Goal: Task Accomplishment & Management: Manage account settings

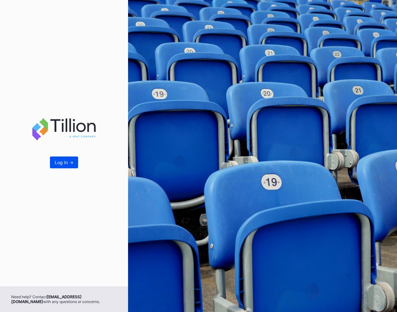
click at [62, 163] on div "Log In ->" at bounding box center [64, 162] width 19 height 5
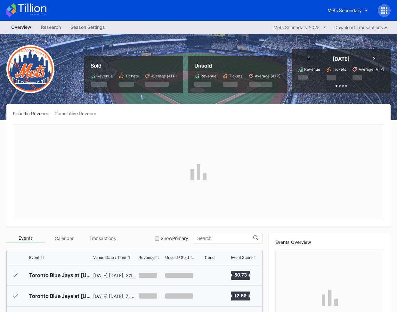
scroll to position [1619, 0]
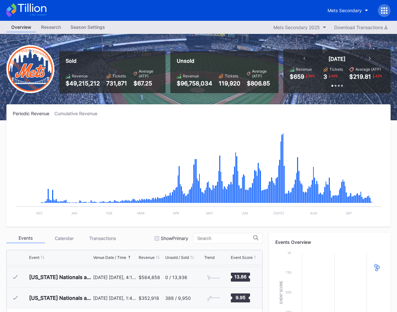
click at [380, 11] on div at bounding box center [383, 10] width 13 height 13
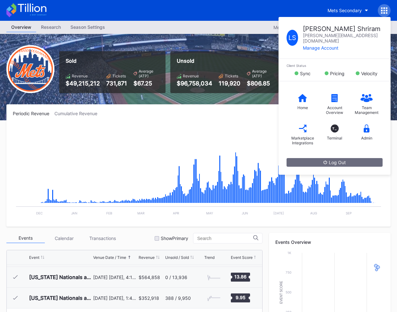
click at [375, 5] on div "Mets Secondary L S Lalitha Shriram lalitha.shriram@eventdynamic.com Manage Acco…" at bounding box center [356, 10] width 68 height 13
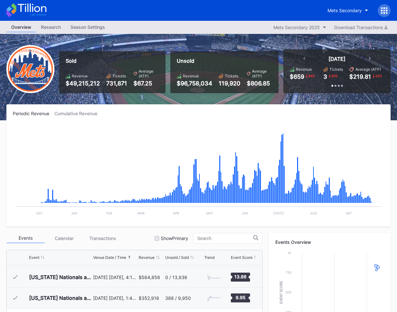
click at [390, 9] on div "Mets Secondary" at bounding box center [198, 10] width 397 height 21
click at [390, 11] on div "Mets Secondary" at bounding box center [198, 10] width 397 height 21
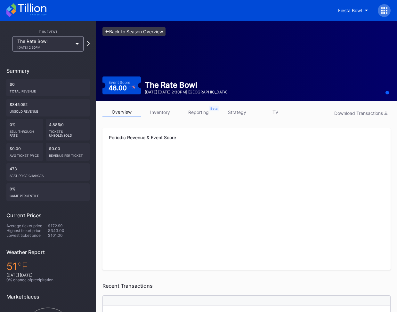
click at [136, 30] on link "<- Back to Season Overview" at bounding box center [133, 31] width 63 height 9
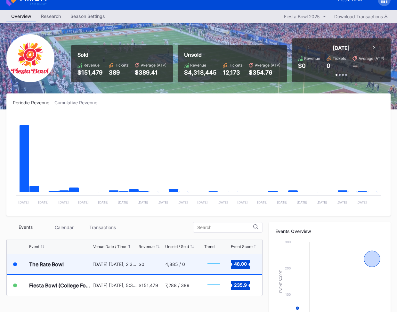
scroll to position [4, 0]
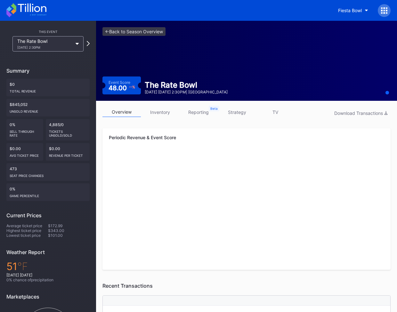
click at [71, 43] on div "The Rate Bowl [DATE] 2:30PM" at bounding box center [44, 43] width 55 height 11
click at [161, 109] on link "inventory" at bounding box center [160, 112] width 38 height 10
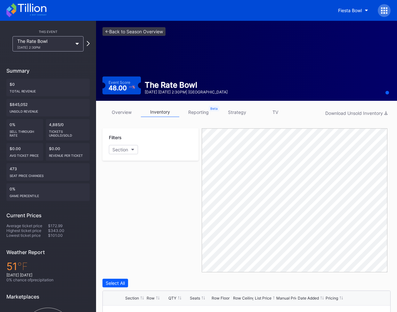
click at [387, 12] on icon at bounding box center [386, 13] width 2 height 2
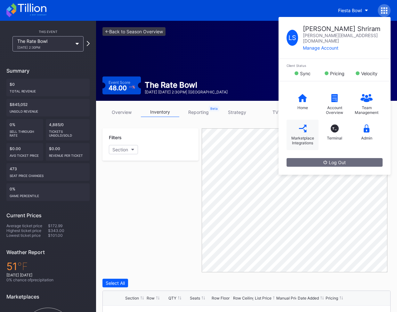
click at [303, 126] on div "Marketplace Integrations" at bounding box center [302, 135] width 32 height 30
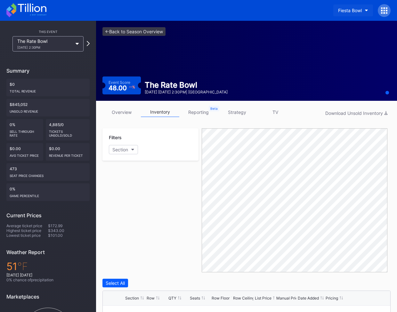
click at [345, 14] on button "Fiesta Bowl" at bounding box center [353, 10] width 40 height 12
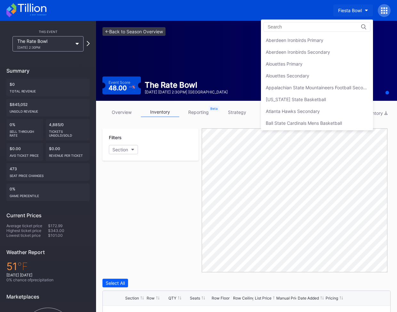
scroll to position [692, 0]
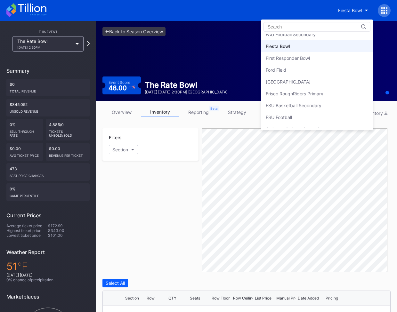
click at [307, 28] on input at bounding box center [295, 26] width 56 height 5
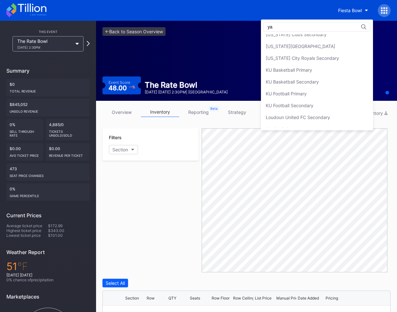
scroll to position [0, 0]
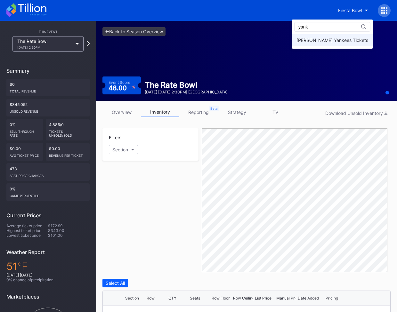
type input "yank"
click at [323, 36] on div "Cohens Yankees Tickets" at bounding box center [331, 40] width 81 height 12
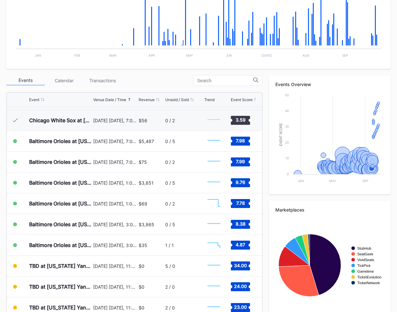
scroll to position [2887, 0]
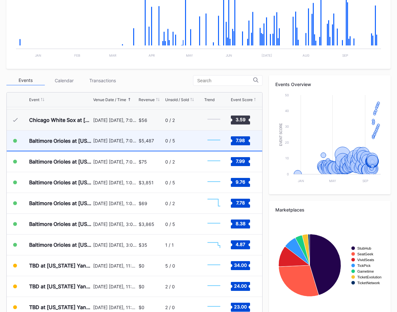
click at [136, 142] on div "September 26 Friday, 7:05PM" at bounding box center [115, 140] width 44 height 20
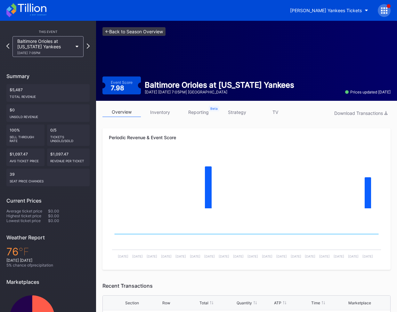
click at [134, 28] on link "<- Back to Season Overview" at bounding box center [133, 31] width 63 height 9
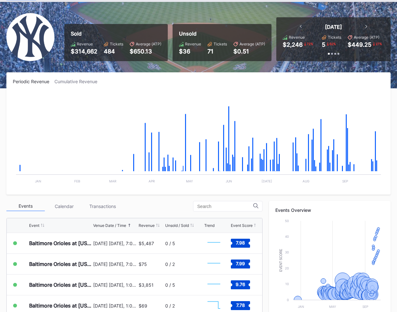
scroll to position [36, 0]
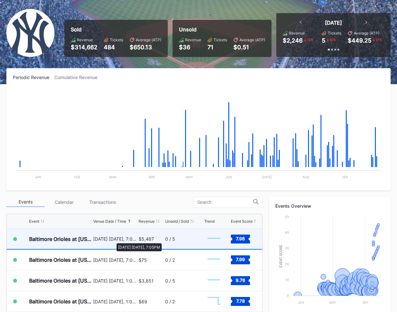
click at [113, 239] on div "[DATE] [DATE], 7:05PM" at bounding box center [115, 238] width 44 height 5
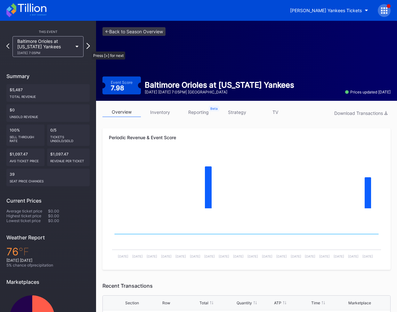
click at [88, 48] on icon at bounding box center [88, 46] width 4 height 6
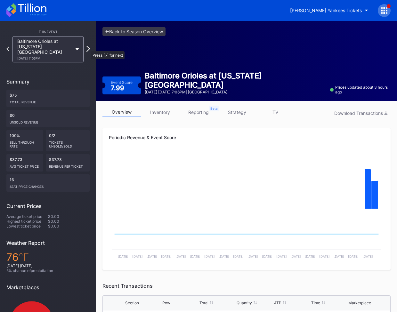
click at [88, 48] on icon at bounding box center [88, 49] width 4 height 6
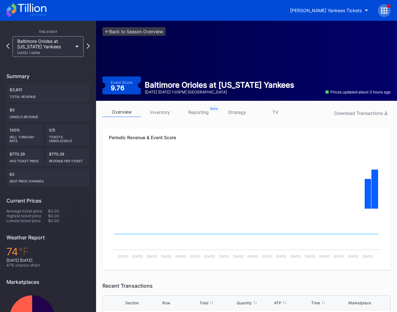
click at [379, 10] on div at bounding box center [383, 10] width 13 height 13
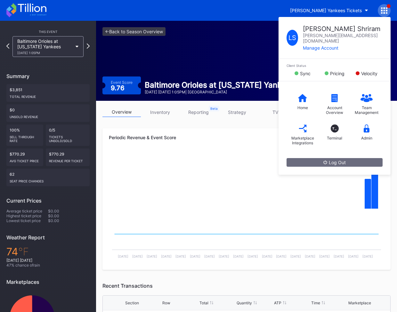
click at [382, 12] on icon at bounding box center [384, 10] width 6 height 6
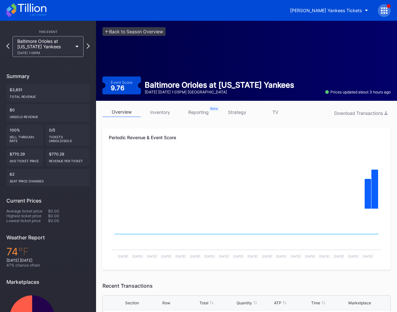
click at [381, 9] on icon at bounding box center [384, 10] width 6 height 6
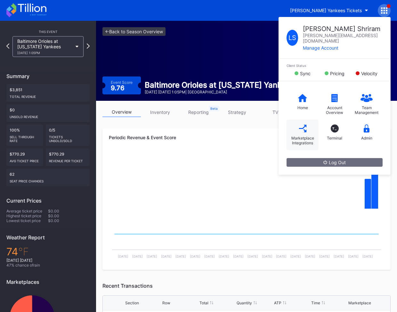
click at [307, 122] on div "Marketplace Integrations" at bounding box center [302, 135] width 32 height 30
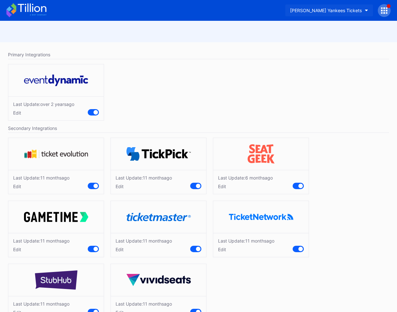
click at [329, 7] on button "[PERSON_NAME] Yankees Tickets" at bounding box center [329, 10] width 88 height 12
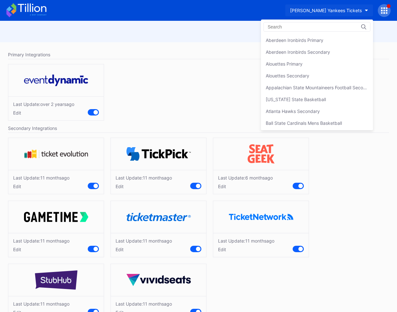
scroll to position [422, 0]
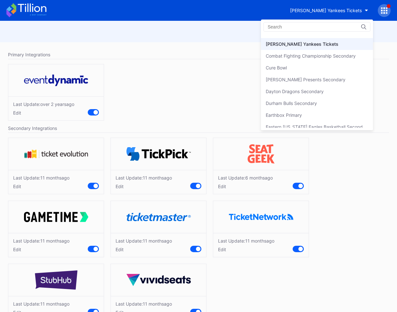
click at [277, 41] on div "[PERSON_NAME] Yankees Tickets" at bounding box center [301, 43] width 73 height 5
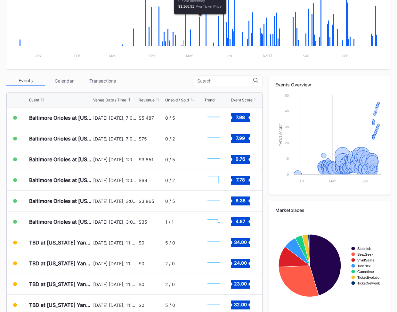
scroll to position [159, 0]
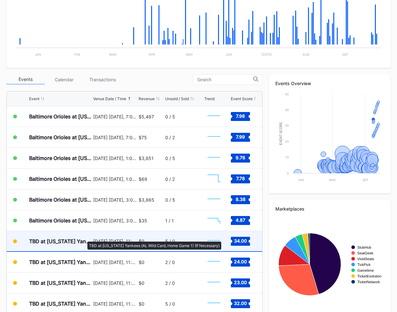
click at [84, 238] on div "TBD at [US_STATE] Yankees (AL Wild Card, Home Game 1) (If Necessary)" at bounding box center [60, 241] width 62 height 6
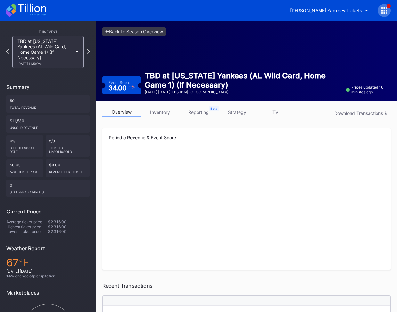
click at [174, 115] on link "inventory" at bounding box center [160, 112] width 38 height 10
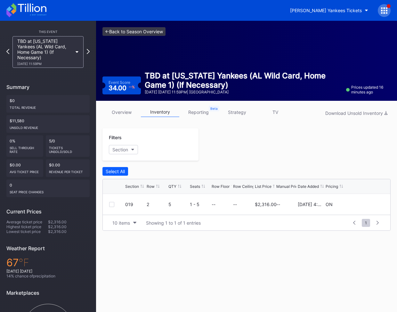
click at [135, 33] on link "<- Back to Season Overview" at bounding box center [133, 31] width 63 height 9
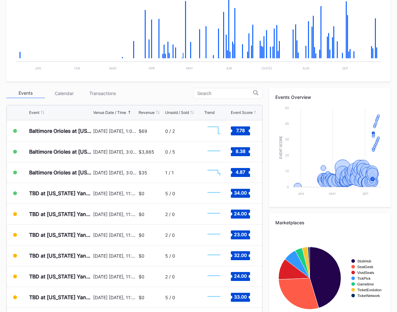
scroll to position [2972, 0]
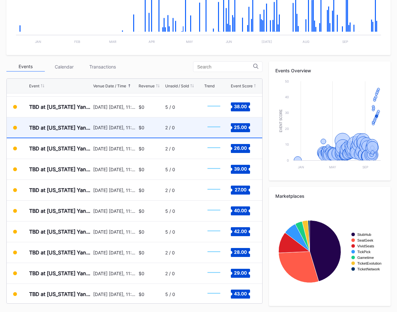
scroll to position [3142, 0]
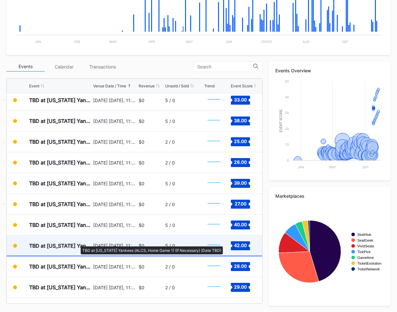
click at [77, 243] on div "TBD at New York Yankees (ALCS, Home Game 1) (If Necessary) (Date TBD)" at bounding box center [60, 245] width 62 height 6
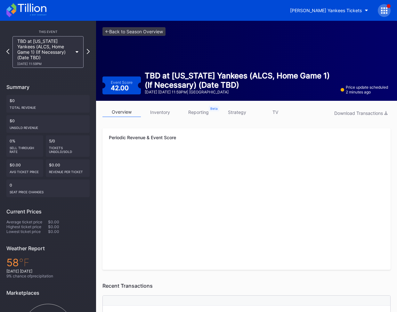
click at [169, 111] on link "inventory" at bounding box center [160, 112] width 38 height 10
click at [78, 46] on div "TBD at New York Yankees (ALCS, Home Game 1) (If Necessary) (Date TBD) 10/13 Mon…" at bounding box center [47, 52] width 71 height 32
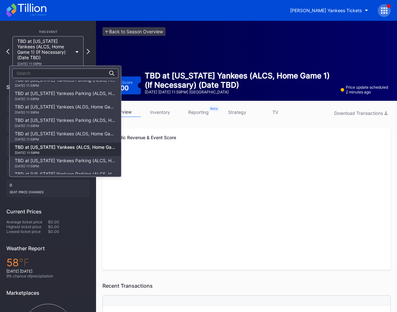
scroll to position [2059, 0]
click at [75, 101] on div "10/7 Tuesday 11:59PM" at bounding box center [65, 100] width 101 height 4
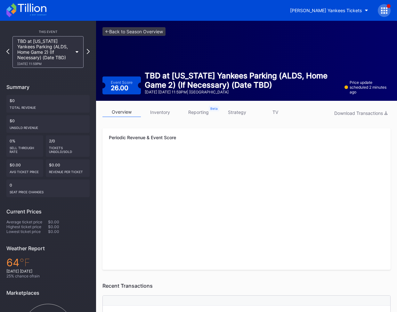
click at [163, 112] on link "inventory" at bounding box center [160, 112] width 38 height 10
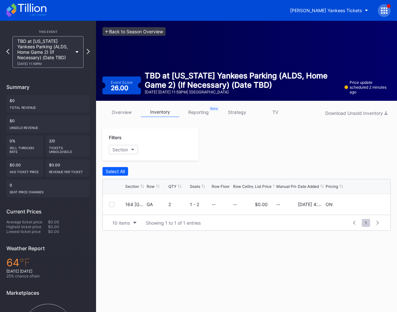
click at [110, 31] on link "<- Back to Season Overview" at bounding box center [133, 31] width 63 height 9
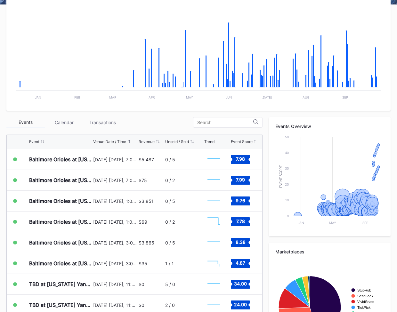
scroll to position [171, 0]
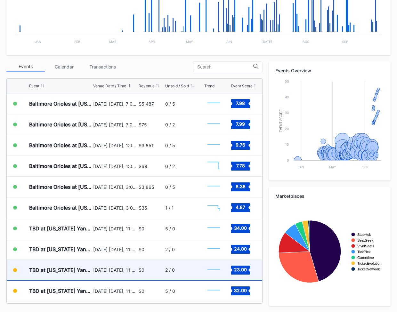
click at [139, 270] on div "$0" at bounding box center [141, 269] width 6 height 5
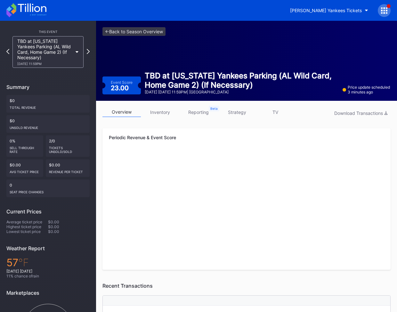
click at [165, 112] on link "inventory" at bounding box center [160, 112] width 38 height 10
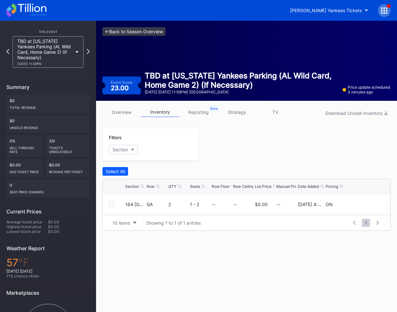
click at [128, 29] on link "<- Back to Season Overview" at bounding box center [133, 31] width 63 height 9
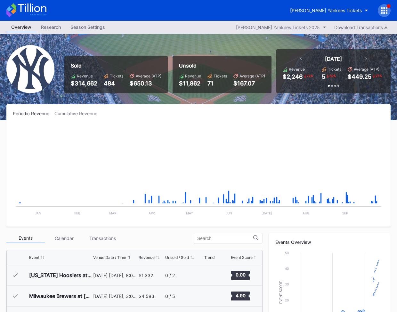
scroll to position [2910, 0]
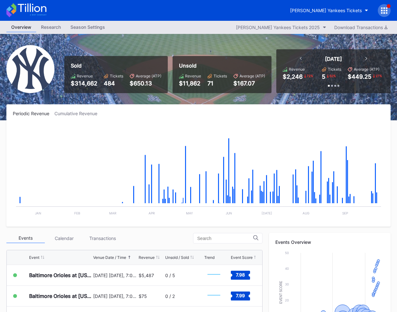
click at [386, 5] on div at bounding box center [383, 10] width 13 height 13
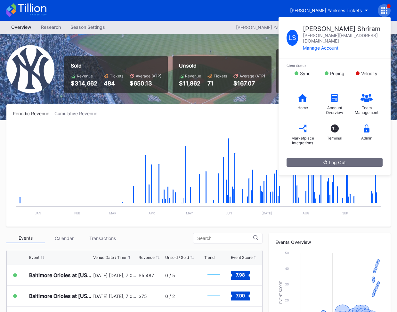
click at [217, 144] on rect "Chart title" at bounding box center [198, 172] width 371 height 96
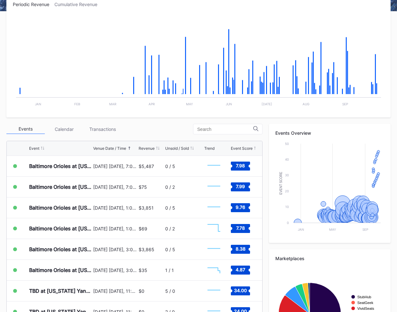
scroll to position [171, 0]
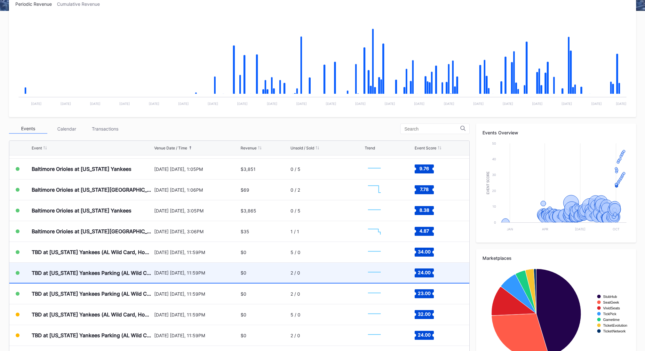
scroll to position [2949, 0]
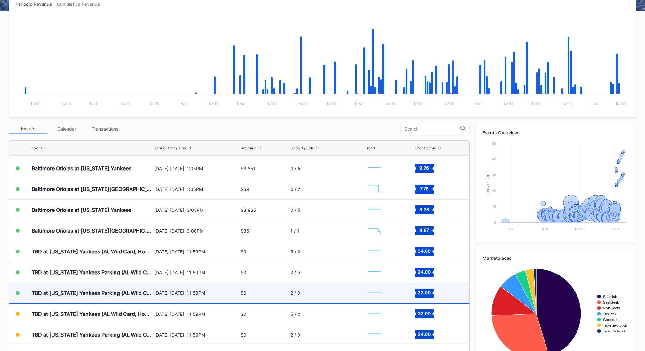
click at [115, 287] on div "TBD at [US_STATE] Yankees Parking (AL Wild Card, Home Game 2) (If Necessary)" at bounding box center [92, 293] width 121 height 20
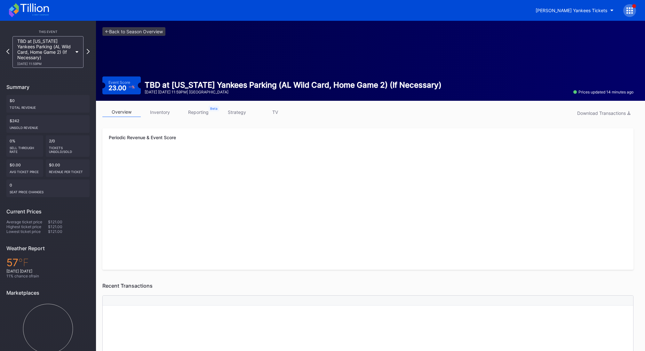
click at [167, 114] on link "inventory" at bounding box center [160, 112] width 38 height 10
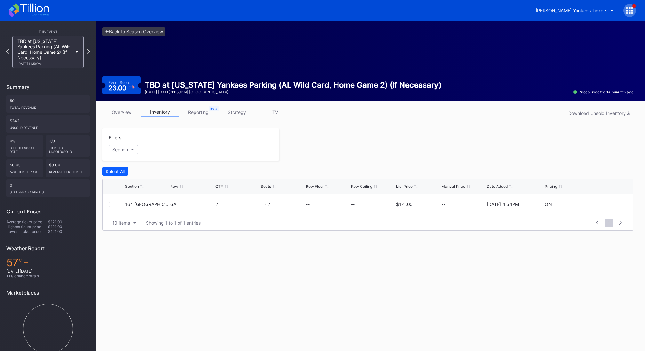
click at [77, 52] on icon at bounding box center [76, 52] width 3 height 2
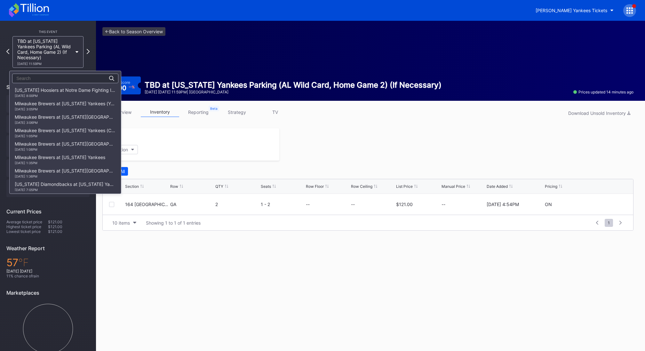
scroll to position [2004, 0]
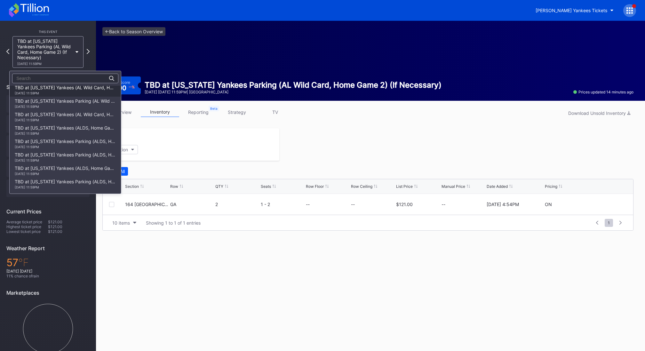
click at [77, 95] on div "TBD at [US_STATE] Yankees (AL Wild Card, Home Game 2) (If Necessary) [DATE] 11:…" at bounding box center [65, 90] width 101 height 10
